Goal: Task Accomplishment & Management: Complete application form

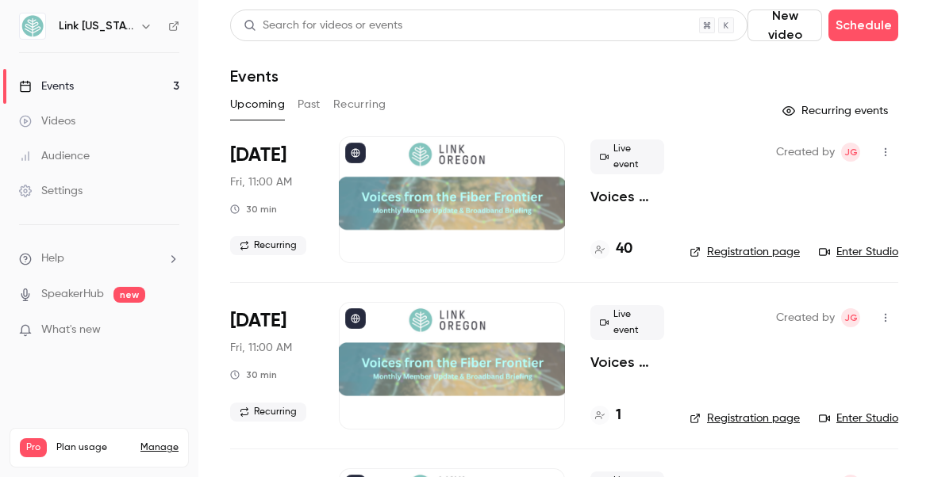
click at [834, 250] on link "Enter Studio" at bounding box center [858, 252] width 79 height 16
click at [841, 248] on link "Enter Studio" at bounding box center [858, 252] width 79 height 16
click at [907, 56] on main "Search for videos or events New video Schedule Events Upcoming Past Recurring R…" at bounding box center [563, 238] width 731 height 477
click at [847, 253] on link "Enter Studio" at bounding box center [858, 252] width 79 height 16
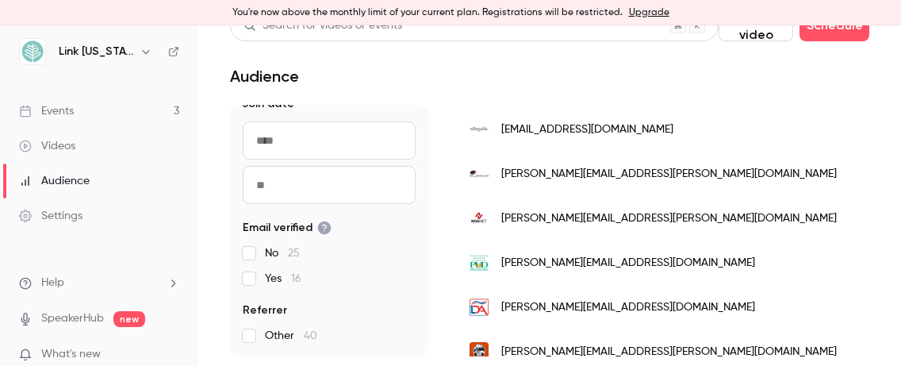
scroll to position [1405, 0]
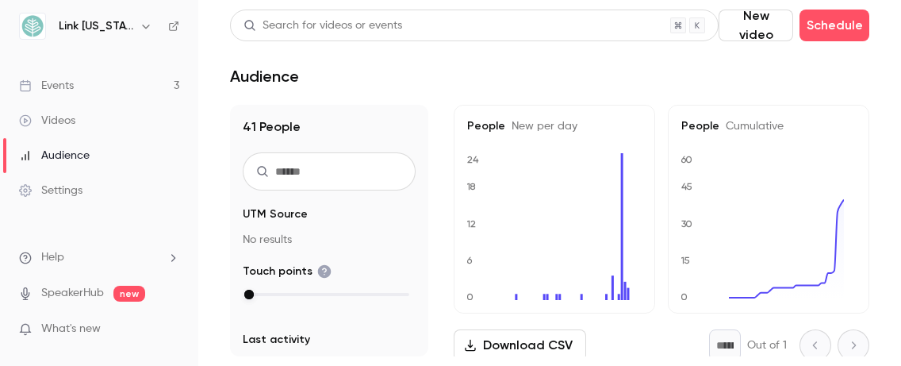
click at [152, 86] on link "Events 3" at bounding box center [99, 85] width 198 height 35
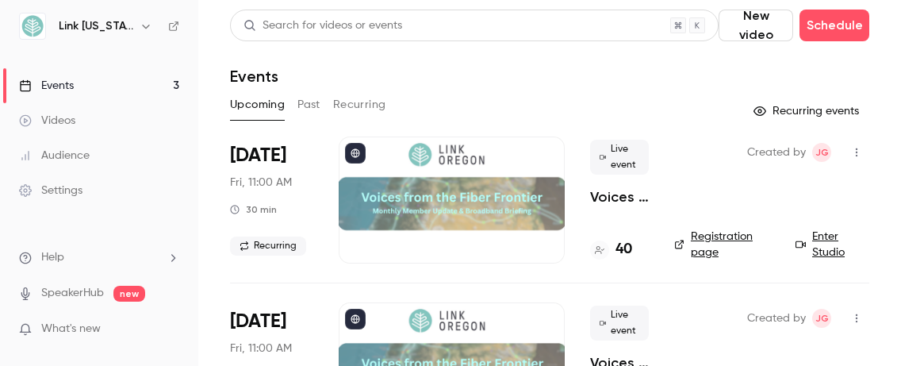
drag, startPoint x: 245, startPoint y: 84, endPoint x: 646, endPoint y: 64, distance: 401.8
click at [646, 64] on header "Search for videos or events New video Schedule Events" at bounding box center [549, 48] width 639 height 76
click at [807, 245] on link "Enter Studio" at bounding box center [833, 244] width 74 height 32
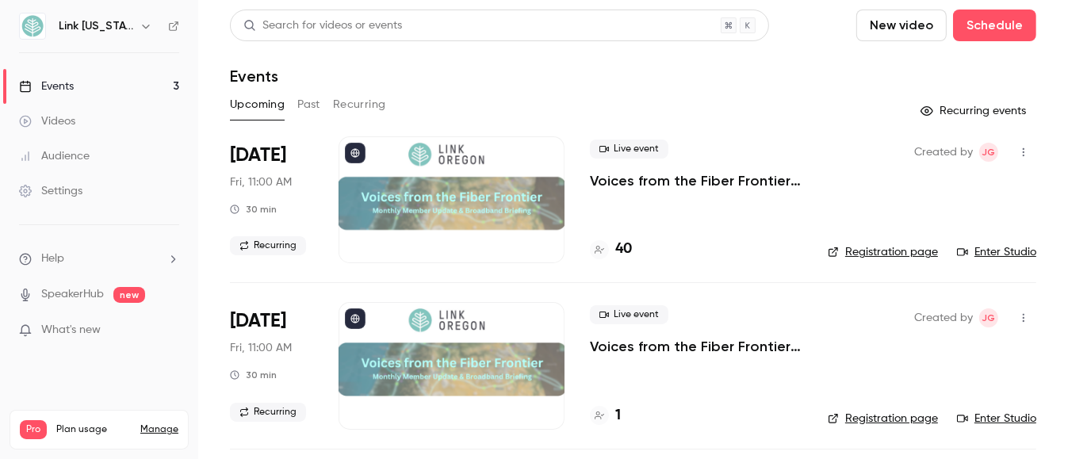
click at [783, 255] on link "Enter Studio" at bounding box center [996, 252] width 79 height 16
click at [121, 80] on link "Events 3" at bounding box center [99, 86] width 198 height 35
click at [783, 25] on button "Schedule" at bounding box center [994, 26] width 83 height 32
click at [783, 63] on div "One time event" at bounding box center [951, 69] width 121 height 16
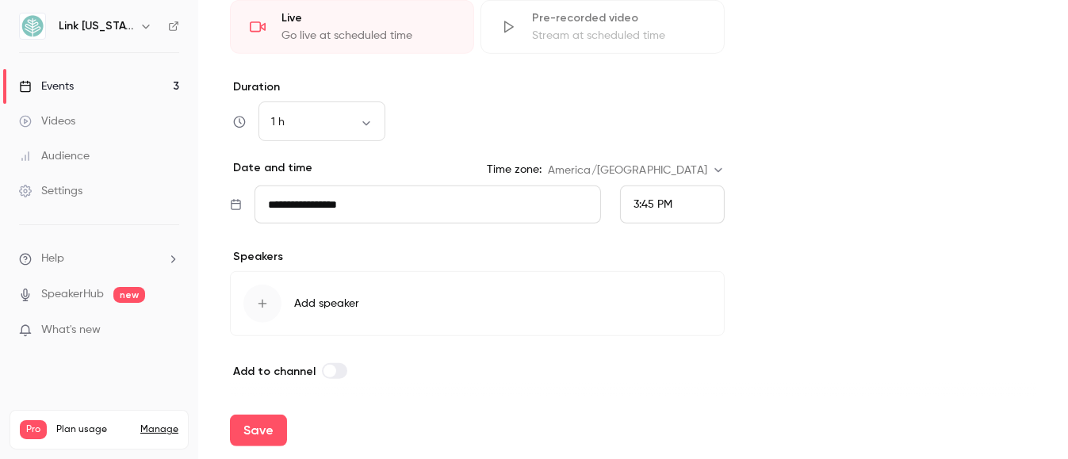
scroll to position [765, 0]
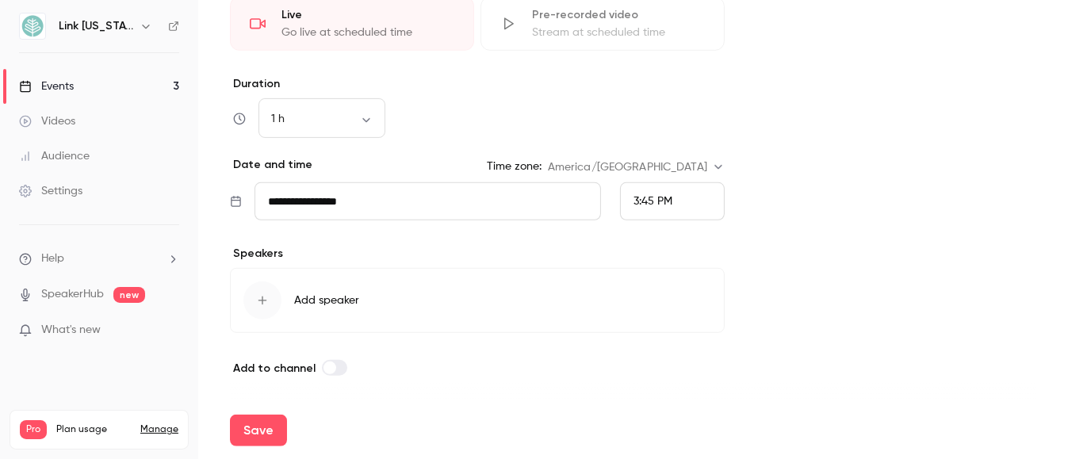
type input "********"
click at [266, 297] on icon "button" at bounding box center [262, 300] width 13 height 13
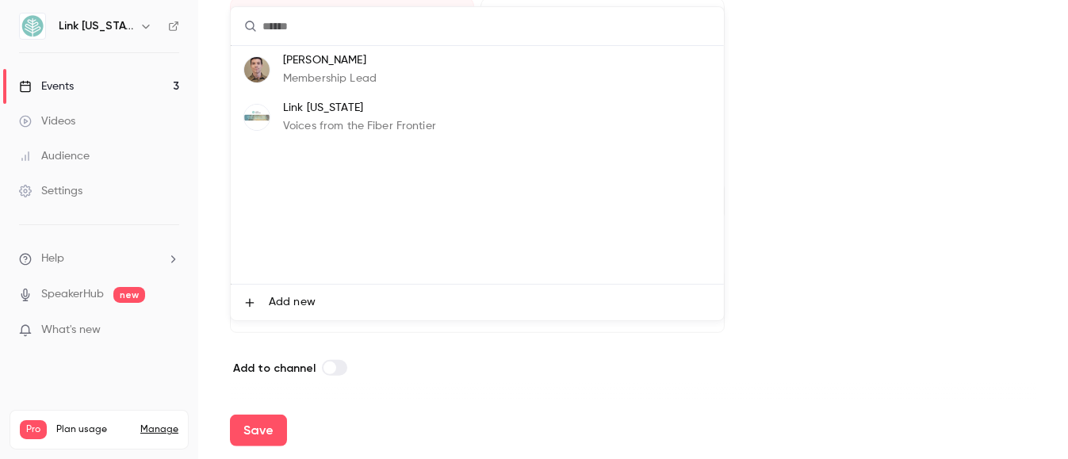
click at [280, 74] on li "[PERSON_NAME] Membership Lead" at bounding box center [477, 70] width 493 height 48
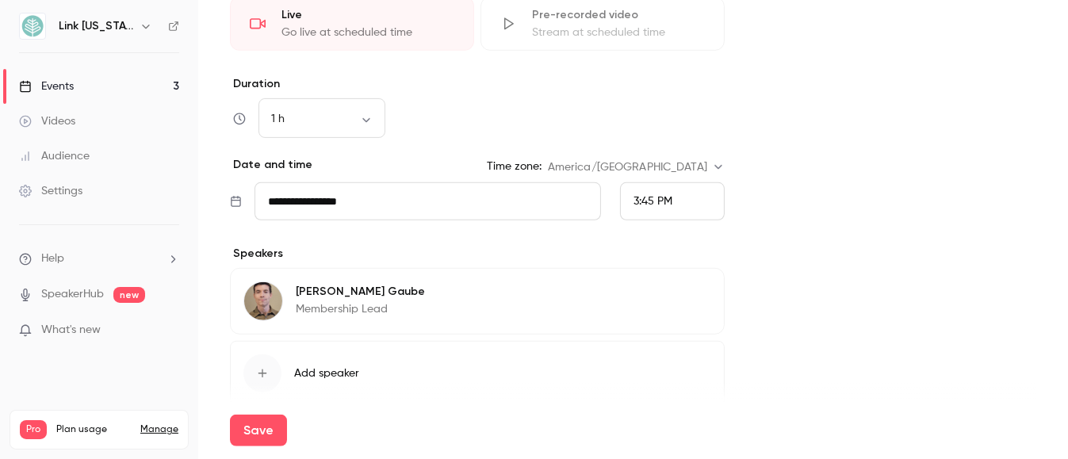
click at [260, 374] on icon "button" at bounding box center [262, 373] width 13 height 13
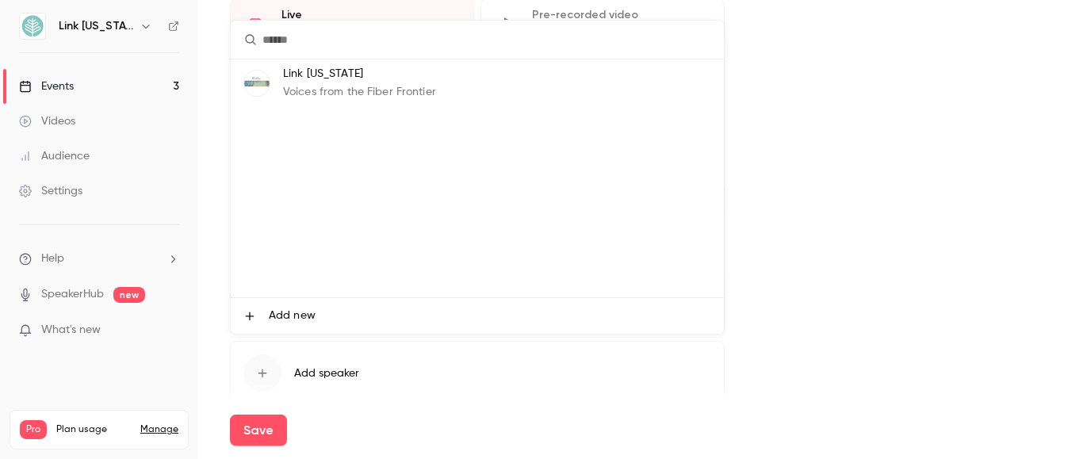
click at [276, 76] on li "Link [US_STATE] Voices from the Fiber Frontier" at bounding box center [477, 83] width 493 height 48
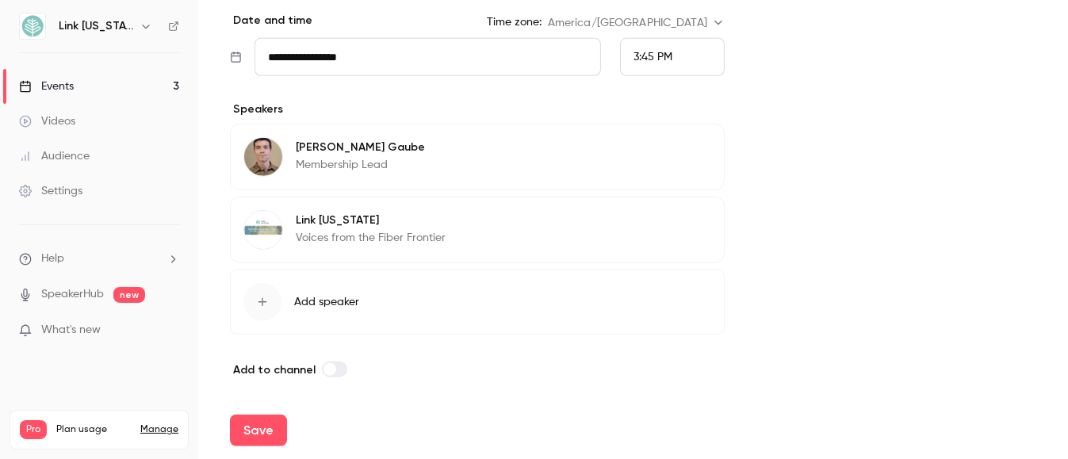
scroll to position [910, 0]
click at [272, 424] on button "Save" at bounding box center [258, 431] width 57 height 32
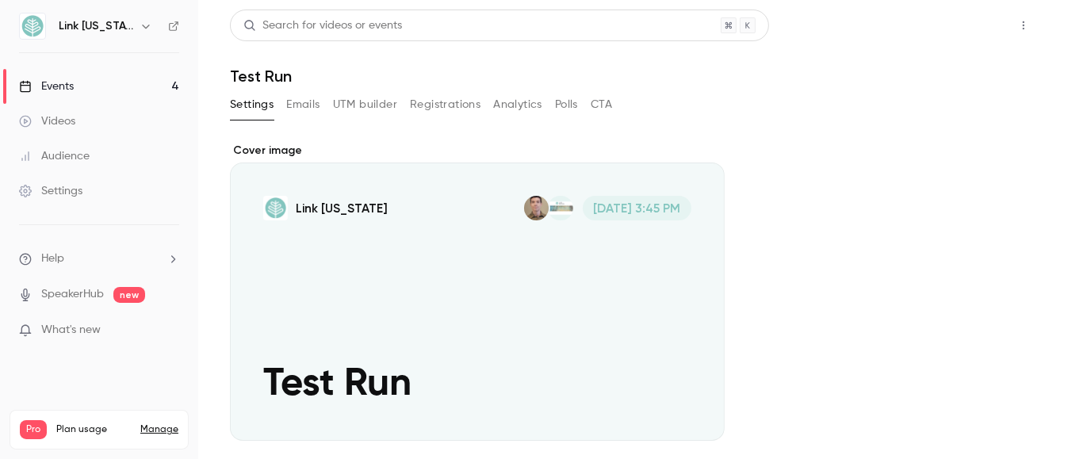
click at [783, 28] on button "Share" at bounding box center [967, 26] width 63 height 32
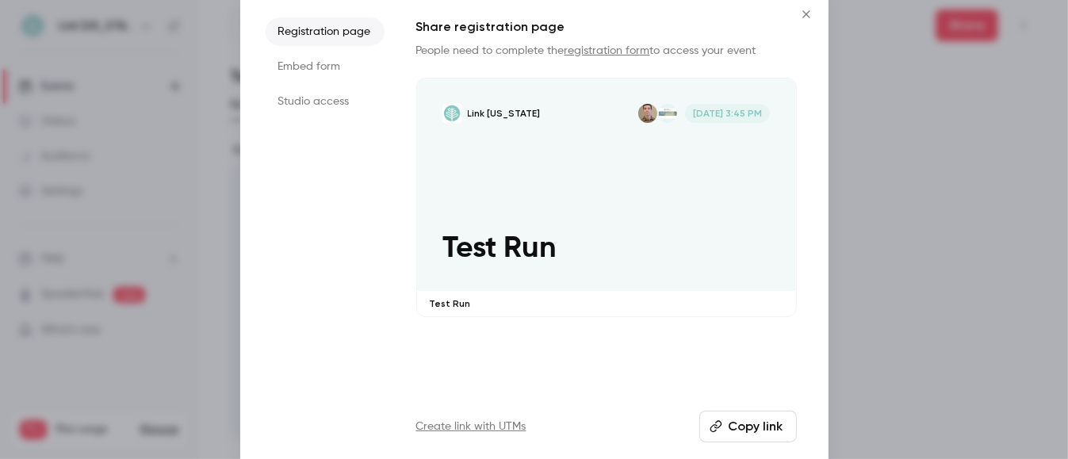
click at [783, 17] on icon "Close" at bounding box center [806, 14] width 19 height 13
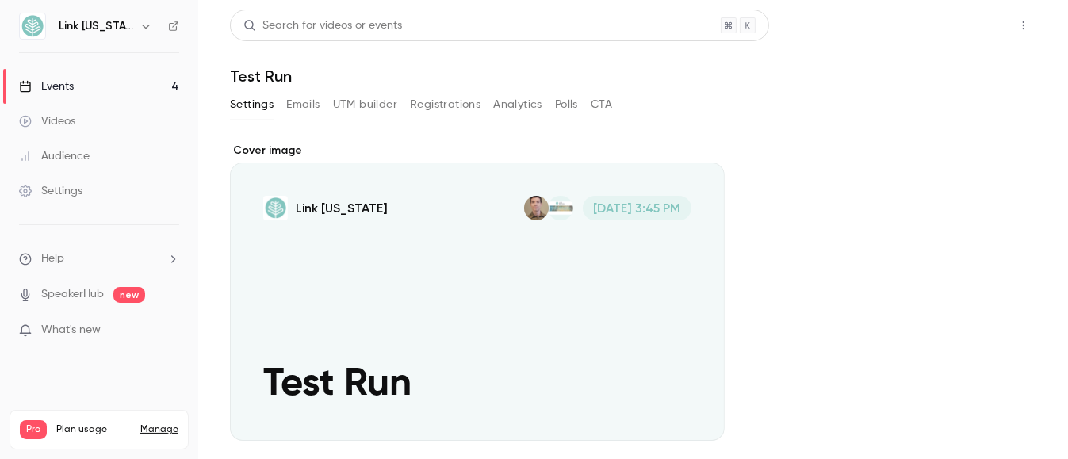
click at [783, 27] on button "Share" at bounding box center [967, 26] width 63 height 32
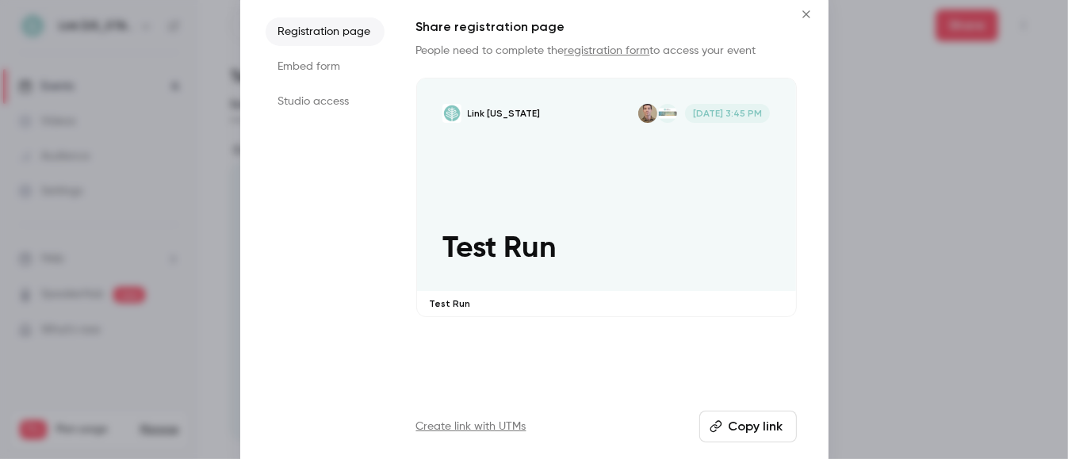
click at [755, 431] on button "Copy link" at bounding box center [749, 427] width 98 height 32
click at [783, 334] on div at bounding box center [534, 229] width 1068 height 459
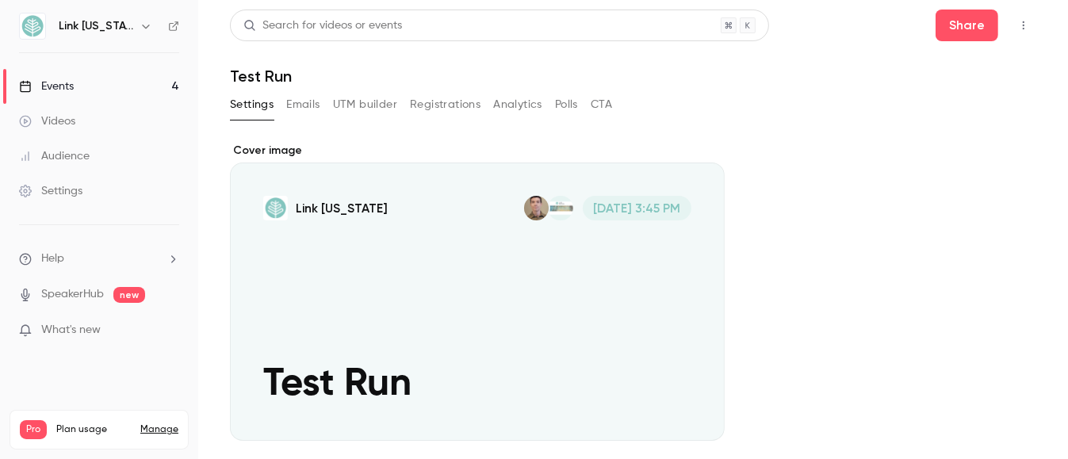
click at [121, 82] on link "Events 4" at bounding box center [99, 86] width 198 height 35
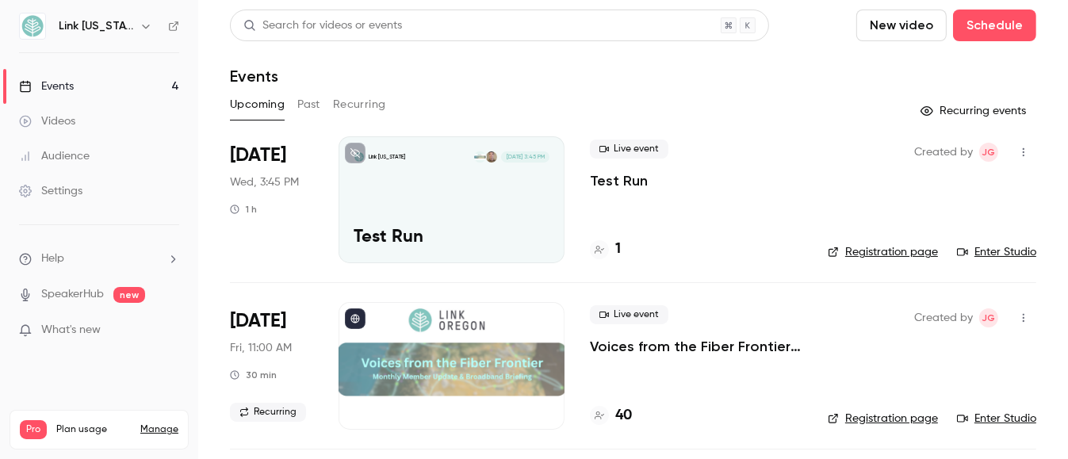
click at [783, 252] on link "Enter Studio" at bounding box center [996, 252] width 79 height 16
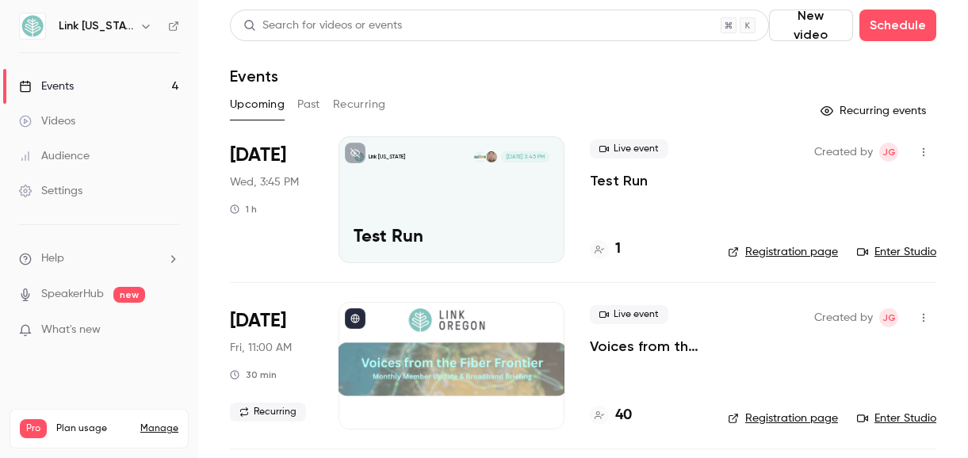
click at [783, 151] on icon "button" at bounding box center [924, 152] width 13 height 11
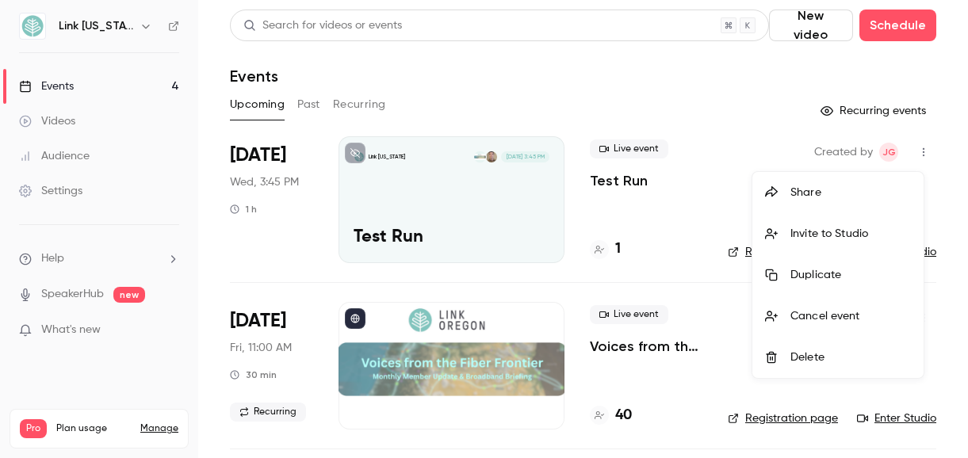
click at [783, 225] on li "Invite to Studio" at bounding box center [838, 233] width 171 height 41
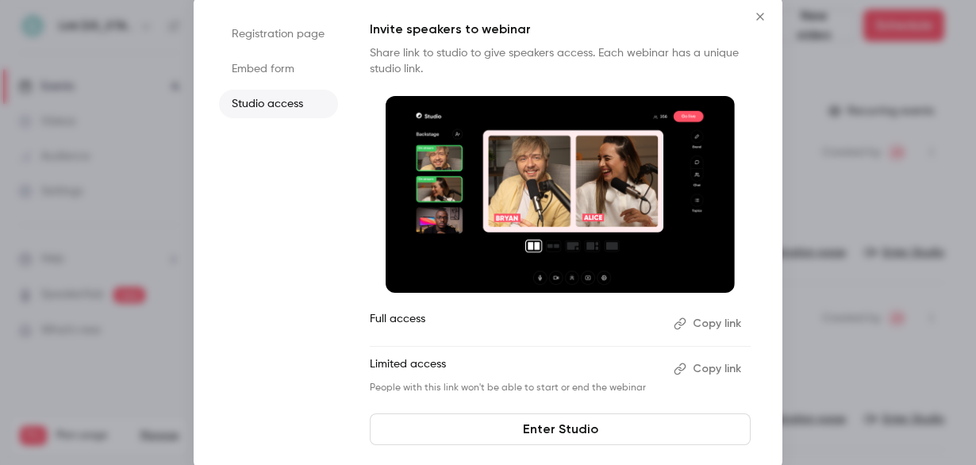
click at [274, 181] on ul "Registration page Embed form Studio access" at bounding box center [278, 232] width 119 height 425
click at [760, 23] on button "Close" at bounding box center [760, 17] width 32 height 32
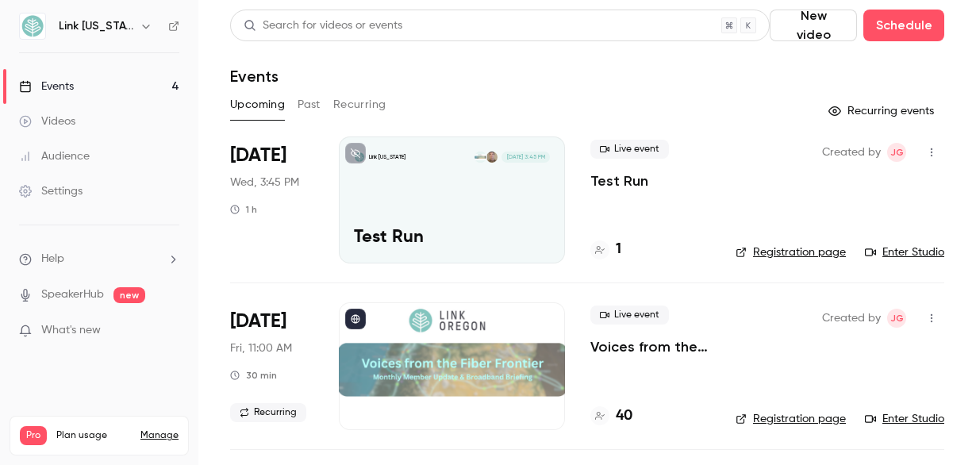
click at [115, 80] on link "Events 4" at bounding box center [99, 86] width 198 height 35
click at [512, 215] on div "Link [US_STATE] [DATE] 3:45 PM Test Run" at bounding box center [452, 199] width 226 height 127
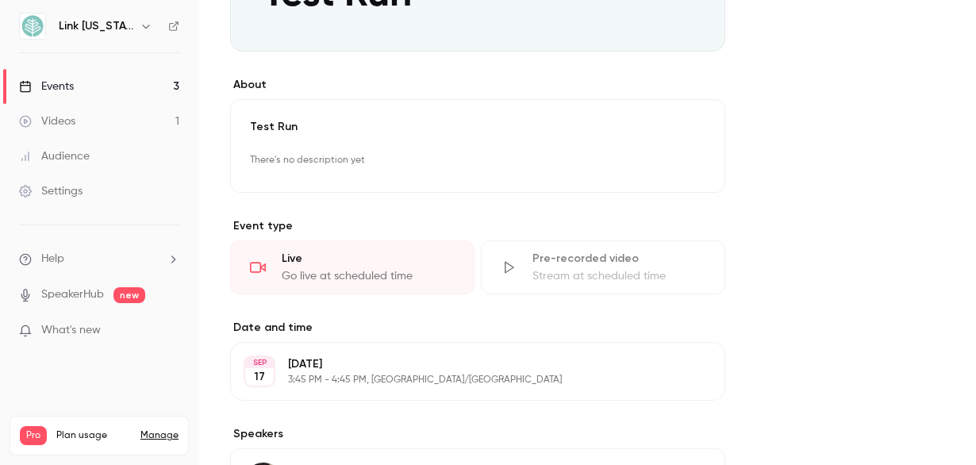
scroll to position [397, 0]
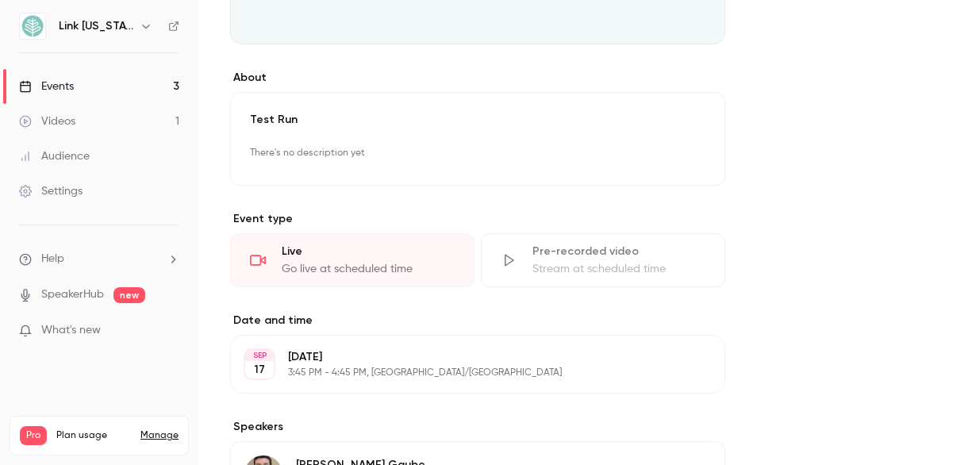
click at [366, 249] on div "Live" at bounding box center [368, 251] width 173 height 16
click at [328, 270] on div "Go live at scheduled time" at bounding box center [368, 269] width 173 height 16
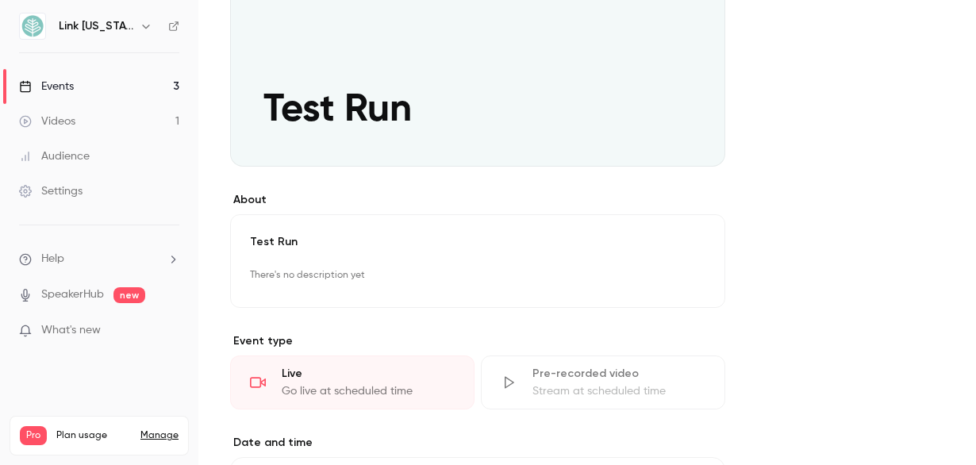
scroll to position [79, 0]
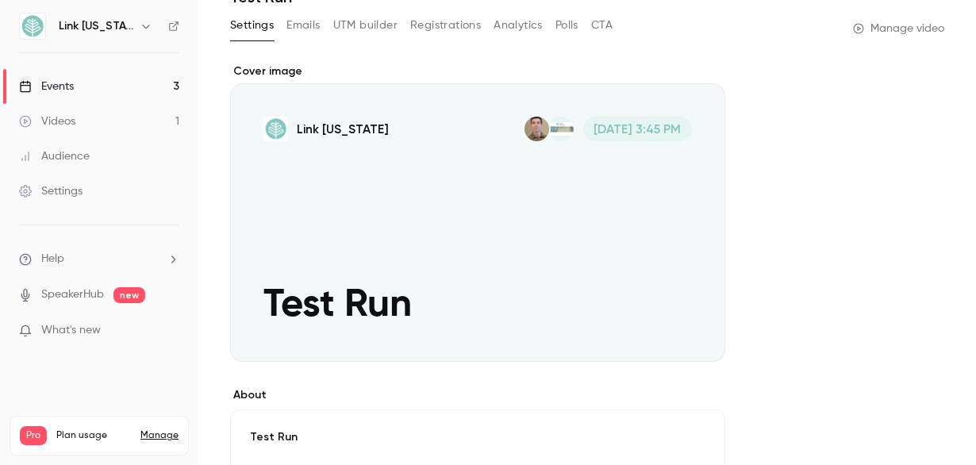
click at [324, 197] on div "Cover image" at bounding box center [477, 212] width 495 height 298
click at [0, 0] on input "Link [US_STATE] [DATE] 3:45 PM Test Run" at bounding box center [0, 0] width 0 height 0
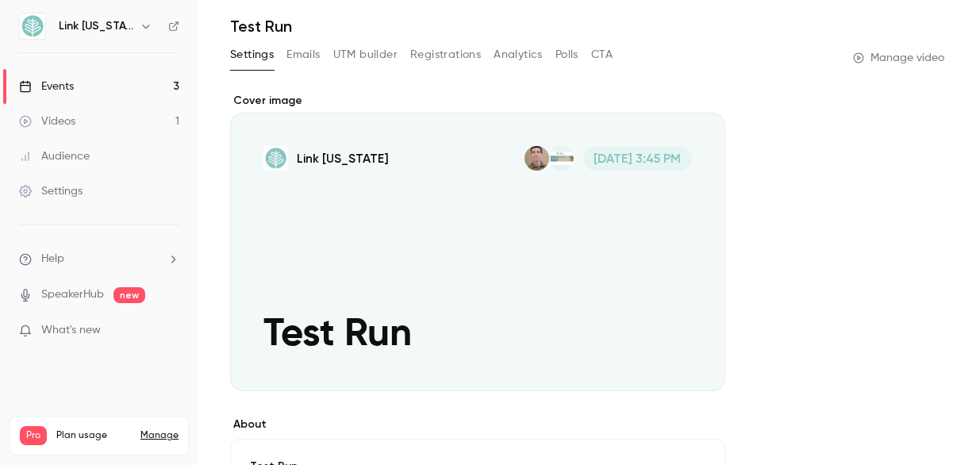
scroll to position [0, 0]
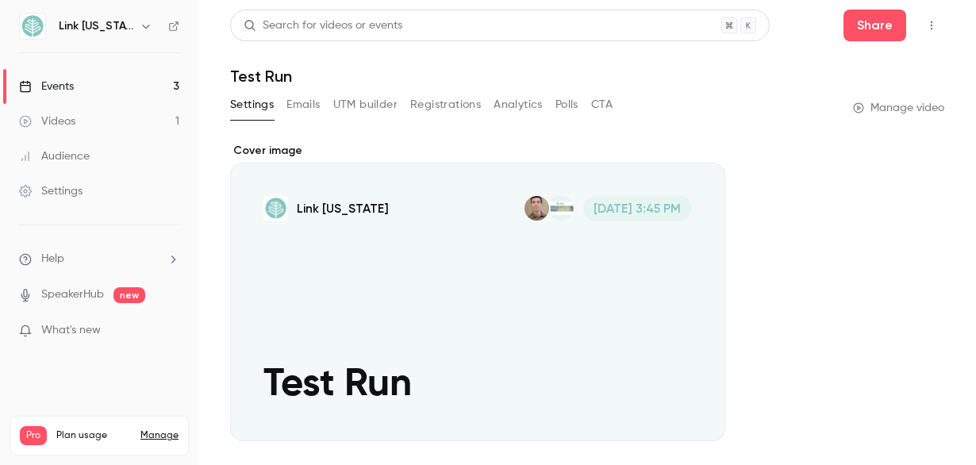
click at [150, 87] on link "Events 3" at bounding box center [99, 86] width 198 height 35
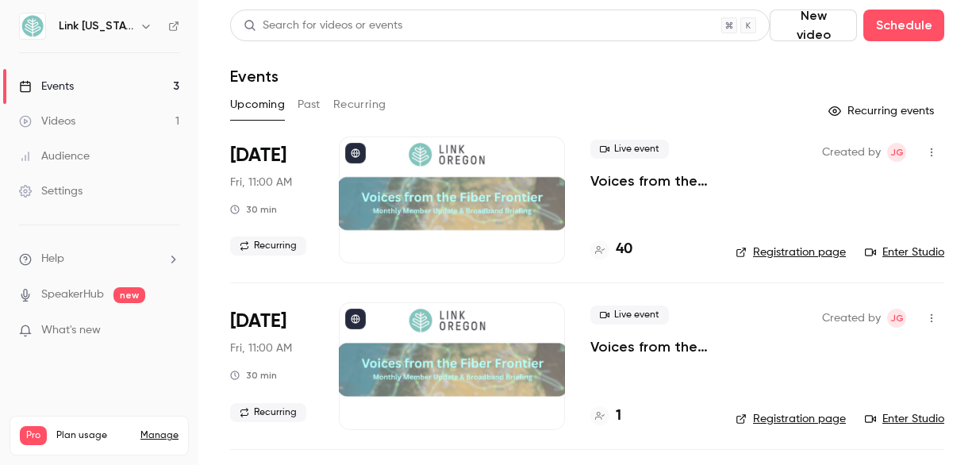
click at [783, 257] on link "Enter Studio" at bounding box center [904, 252] width 79 height 16
click at [130, 291] on span "new" at bounding box center [129, 295] width 32 height 16
click at [68, 296] on link "SpeakerHub" at bounding box center [72, 294] width 63 height 17
